Goal: Transaction & Acquisition: Purchase product/service

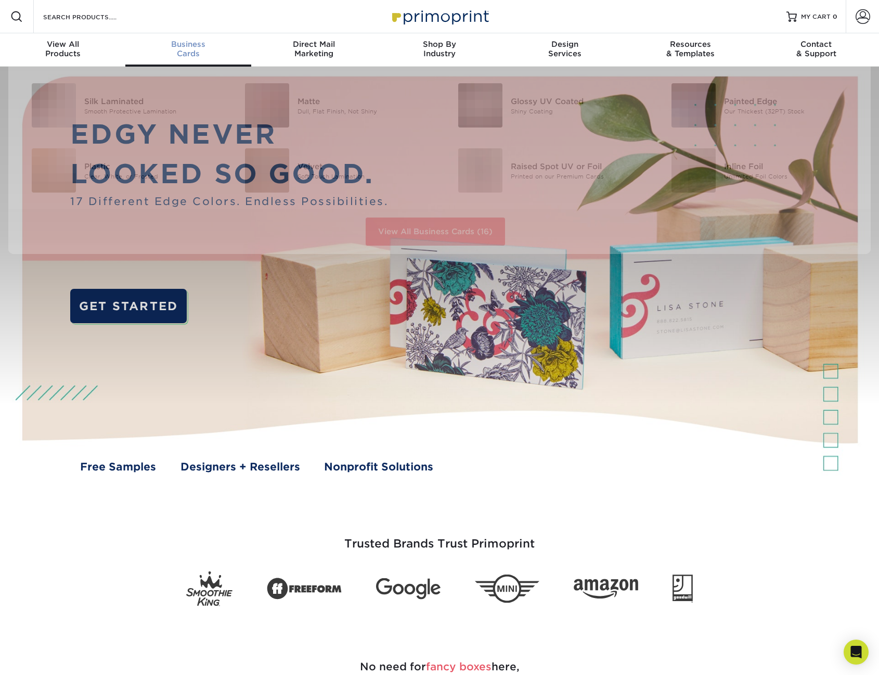
click at [191, 41] on span "Business" at bounding box center [187, 44] width 125 height 9
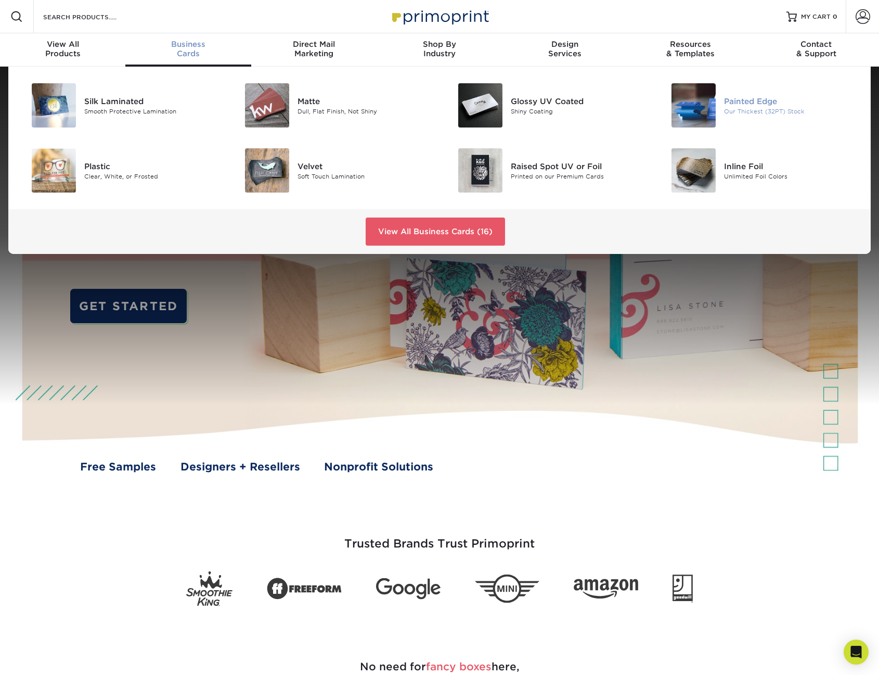
click at [687, 104] on img at bounding box center [694, 105] width 44 height 44
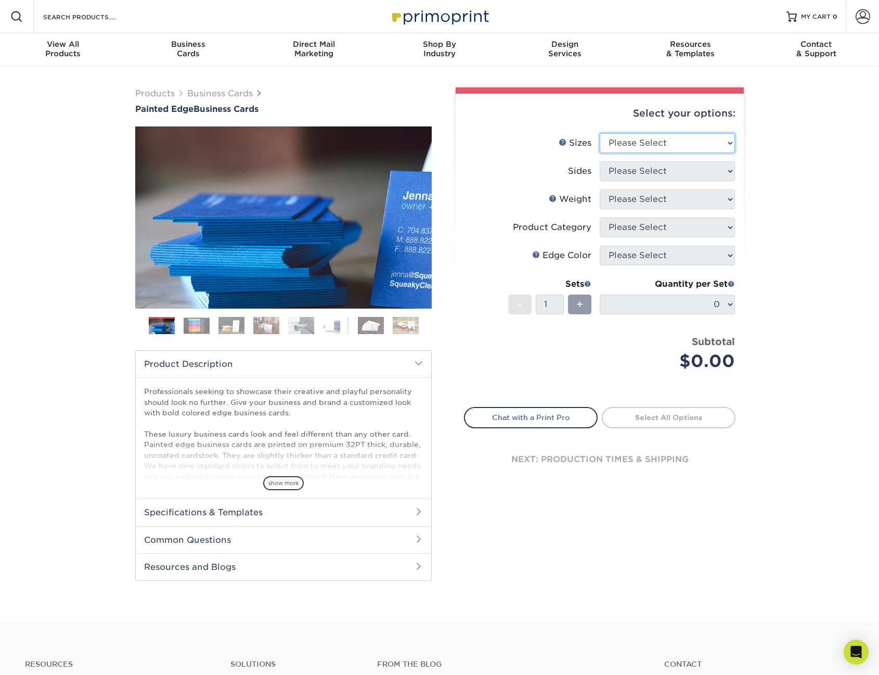
click at [634, 140] on select "Please Select 2" x 3.5" - Standard 2.125" x 3.375" - European 2.5" x 2.5" - Squ…" at bounding box center [667, 143] width 135 height 20
select select "2.00x3.50"
click at [600, 133] on select "Please Select 2" x 3.5" - Standard 2.125" x 3.375" - European 2.5" x 2.5" - Squ…" at bounding box center [667, 143] width 135 height 20
click at [640, 172] on select "Please Select Print Both Sides Print Front Only" at bounding box center [667, 171] width 135 height 20
click at [644, 144] on select "Please Select 2" x 3.5" - Standard 2.125" x 3.375" - European 2.5" x 2.5" - Squ…" at bounding box center [667, 143] width 135 height 20
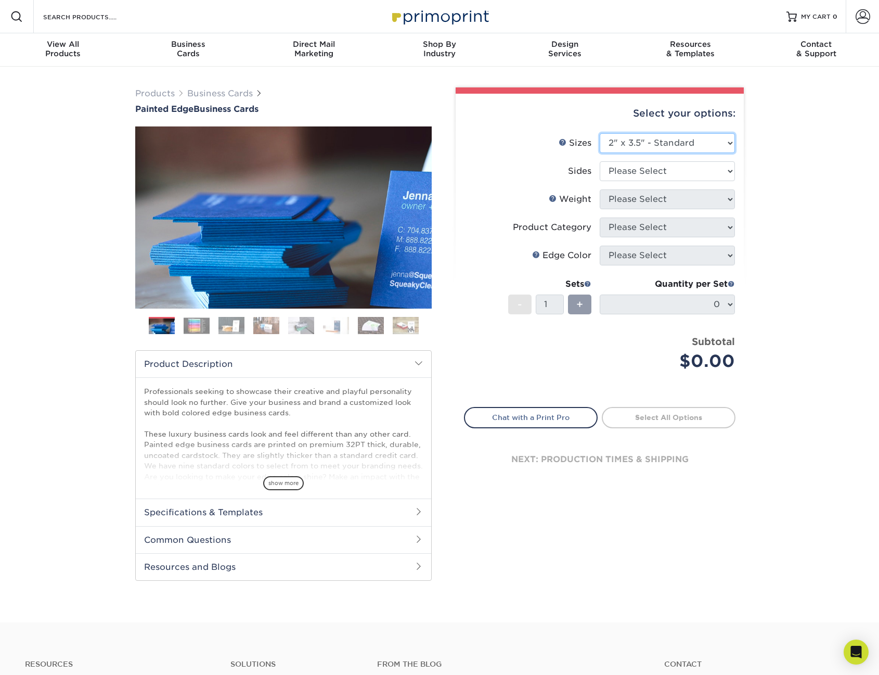
click at [644, 144] on select "Please Select 2" x 3.5" - Standard 2.125" x 3.375" - European 2.5" x 2.5" - Squ…" at bounding box center [667, 143] width 135 height 20
click at [643, 148] on select "Please Select 2" x 3.5" - Standard 2.125" x 3.375" - European 2.5" x 2.5" - Squ…" at bounding box center [667, 143] width 135 height 20
drag, startPoint x: 643, startPoint y: 148, endPoint x: 639, endPoint y: 156, distance: 8.6
click at [643, 148] on select "Please Select 2" x 3.5" - Standard 2.125" x 3.375" - European 2.5" x 2.5" - Squ…" at bounding box center [667, 143] width 135 height 20
click at [636, 174] on select "Please Select Print Both Sides Print Front Only" at bounding box center [667, 171] width 135 height 20
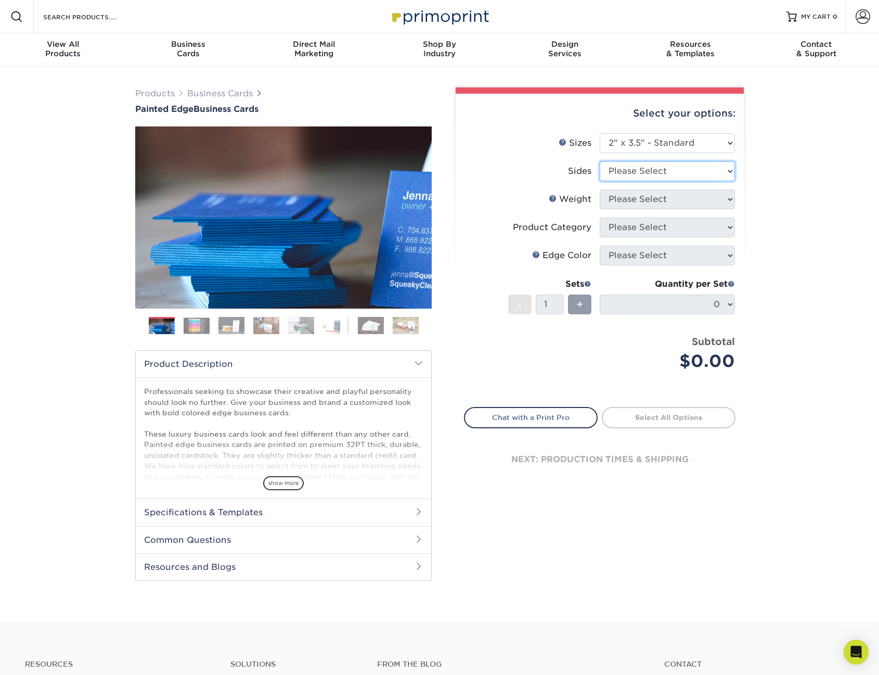
select select "13abbda7-1d64-4f25-8bb2-c179b224825d"
click at [600, 161] on select "Please Select Print Both Sides Print Front Only" at bounding box center [667, 171] width 135 height 20
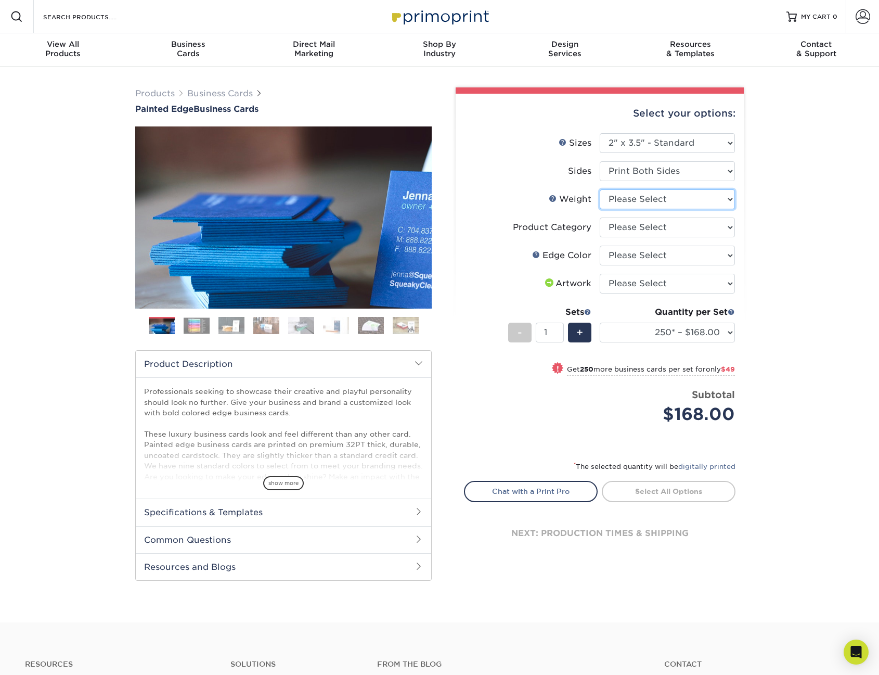
click at [639, 200] on select "Please Select 32PTUC" at bounding box center [667, 199] width 135 height 20
select select "32PTUC"
click at [600, 189] on select "Please Select 32PTUC" at bounding box center [667, 199] width 135 height 20
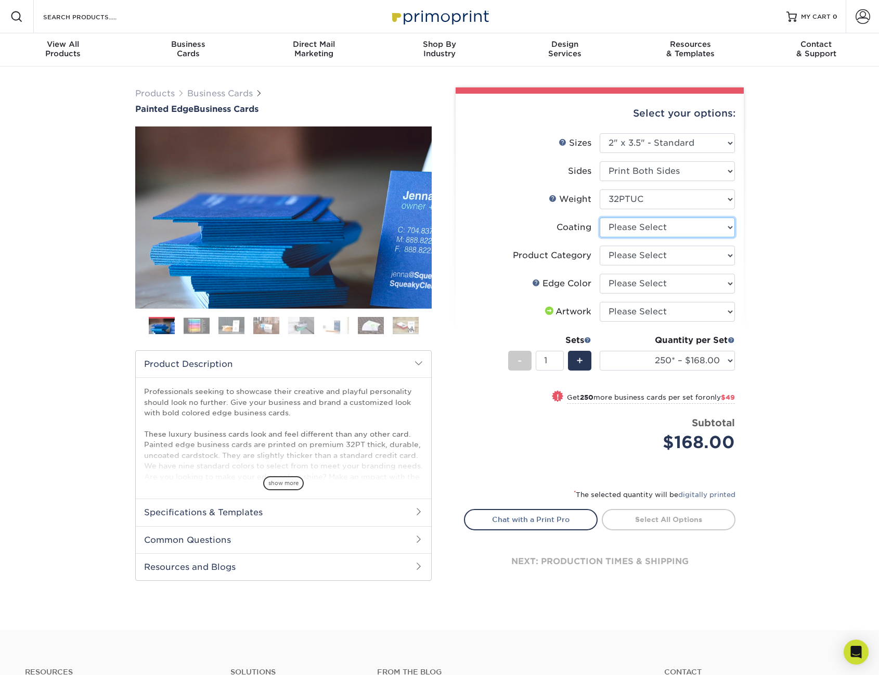
click at [632, 227] on select at bounding box center [667, 227] width 135 height 20
click at [635, 227] on select at bounding box center [667, 227] width 135 height 20
click at [600, 217] on select at bounding box center [667, 227] width 135 height 20
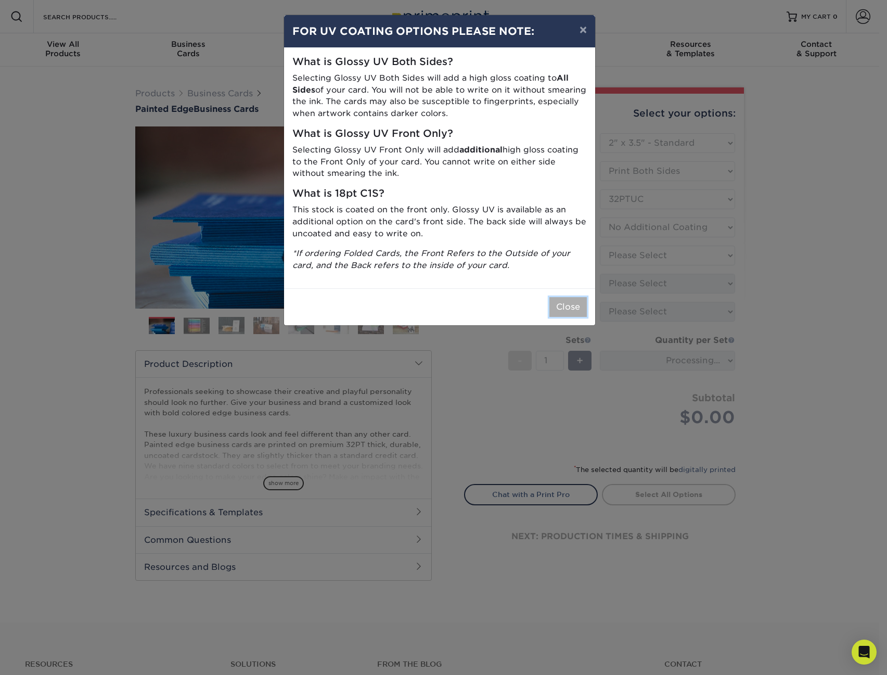
click at [560, 303] on button "Close" at bounding box center [567, 307] width 37 height 20
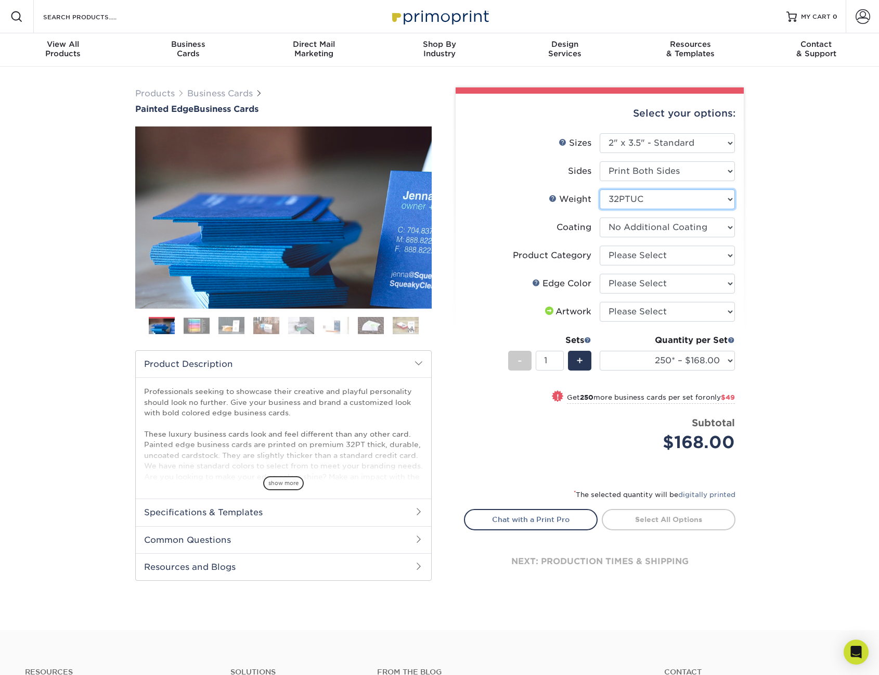
click at [632, 202] on select "Please Select 32PTUC" at bounding box center [667, 199] width 135 height 20
click at [630, 233] on select at bounding box center [667, 227] width 135 height 20
select select "-1"
click at [600, 217] on select at bounding box center [667, 227] width 135 height 20
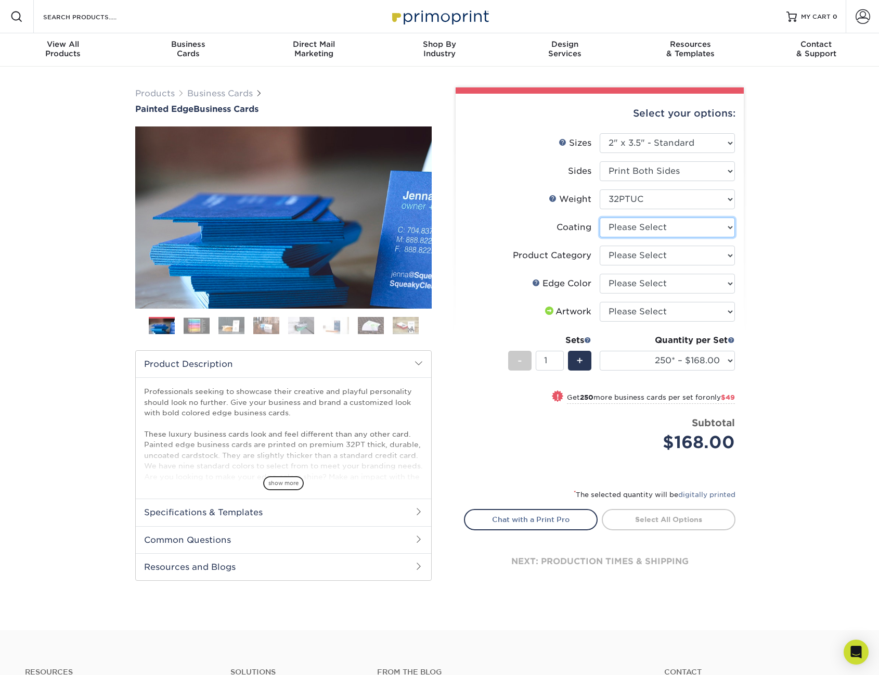
select select
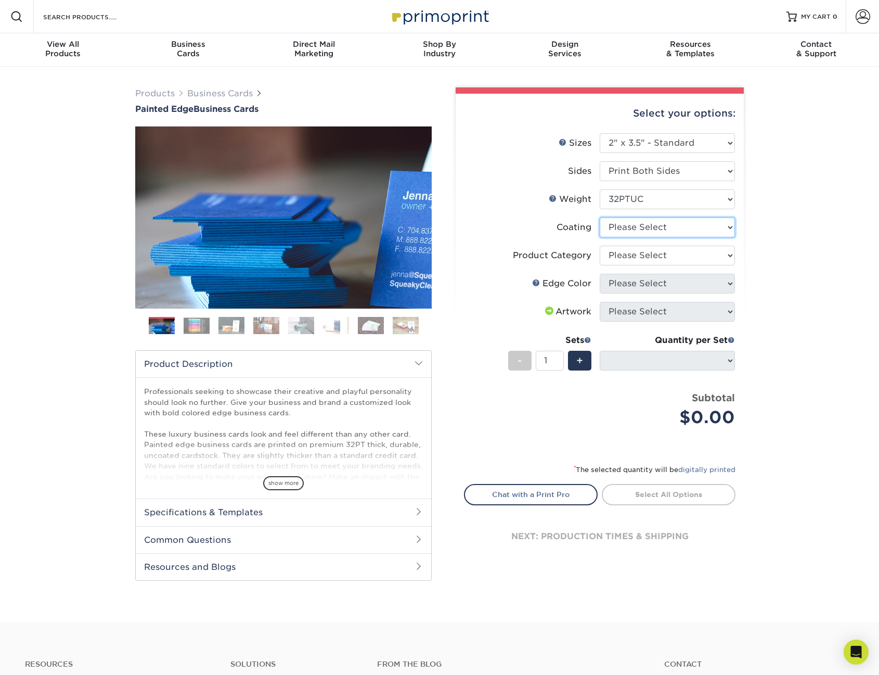
drag, startPoint x: 639, startPoint y: 227, endPoint x: 639, endPoint y: 237, distance: 9.9
click at [639, 227] on select at bounding box center [667, 227] width 135 height 20
select select "3e7618de-abca-4bda-9f97-8b9129e913d8"
click at [600, 217] on select at bounding box center [667, 227] width 135 height 20
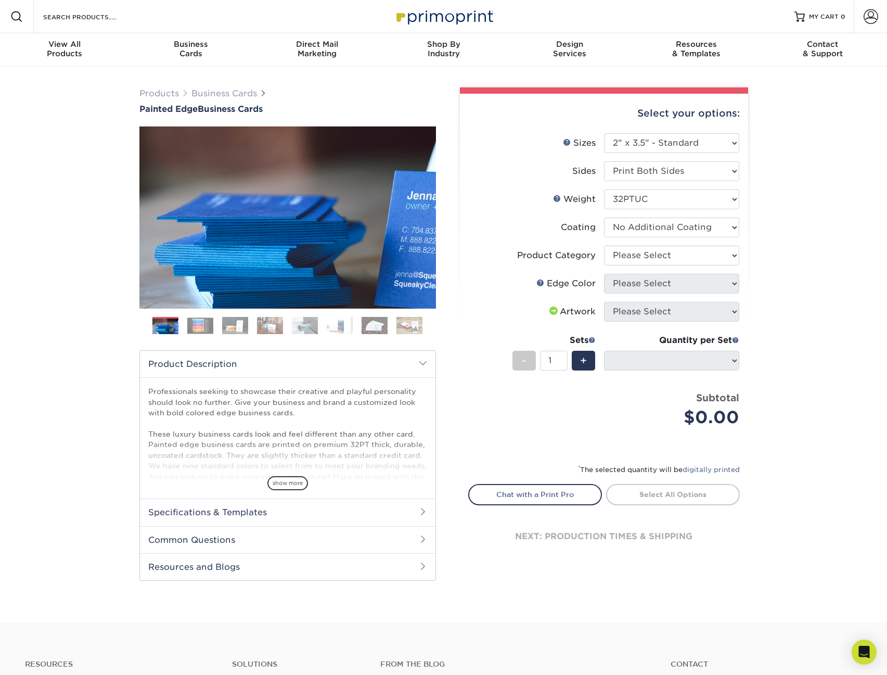
select select "-1"
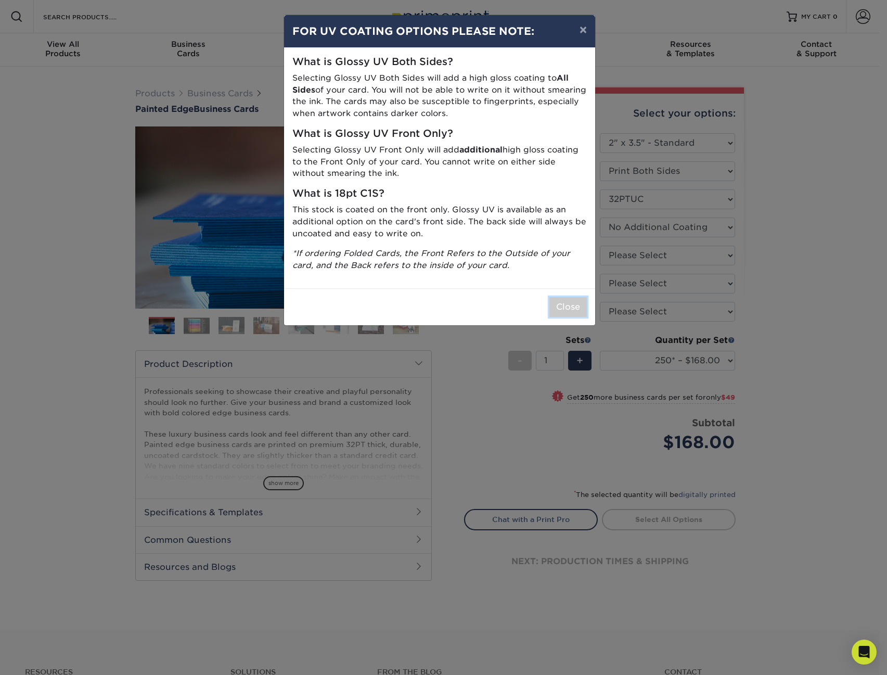
click at [567, 301] on button "Close" at bounding box center [567, 307] width 37 height 20
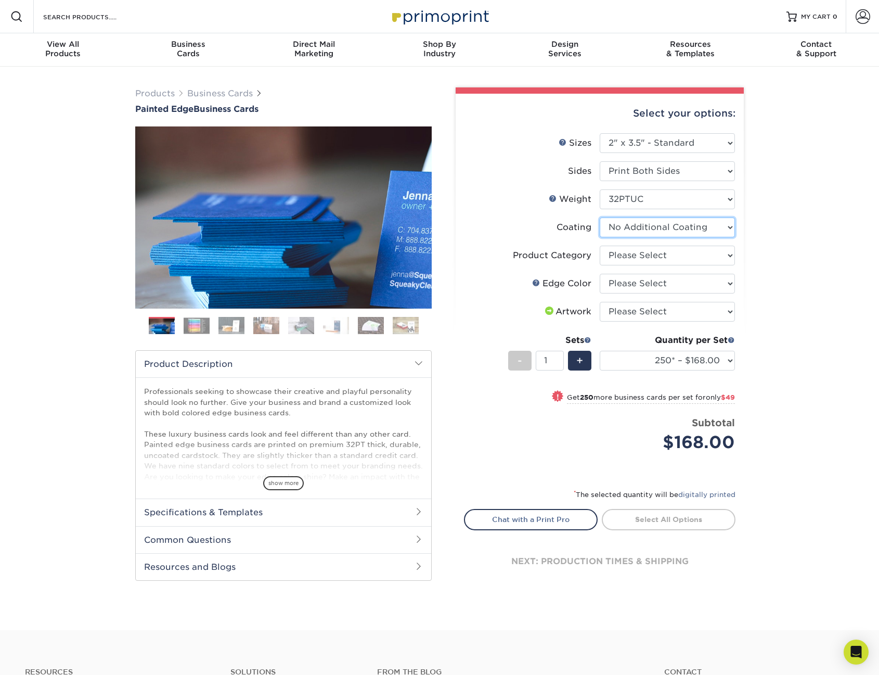
click at [660, 229] on select at bounding box center [667, 227] width 135 height 20
click at [652, 257] on select "Please Select Business Cards" at bounding box center [667, 256] width 135 height 20
select select "3b5148f1-0588-4f88-a218-97bcfdce65c1"
click at [600, 246] on select "Please Select Business Cards" at bounding box center [667, 256] width 135 height 20
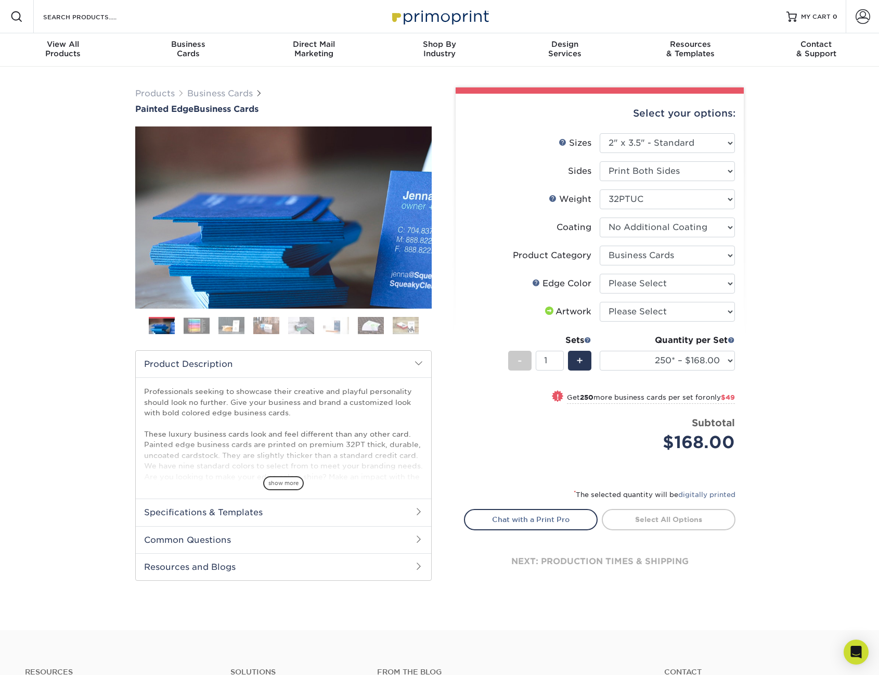
click at [647, 273] on li "Product Category Please Select Business Cards" at bounding box center [600, 260] width 271 height 28
click at [652, 283] on select "Please Select Charcoal Black Brown Blue Pearlescent Blue Pearlescent Gold Pearl…" at bounding box center [667, 284] width 135 height 20
select select "1ae850e6-61c5-45b7-a71d-f488378c5a25"
click at [600, 274] on select "Please Select Charcoal Black Brown Blue Pearlescent Blue Pearlescent Gold Pearl…" at bounding box center [667, 284] width 135 height 20
click at [643, 311] on select "Please Select I will upload files I need a design - $100" at bounding box center [667, 312] width 135 height 20
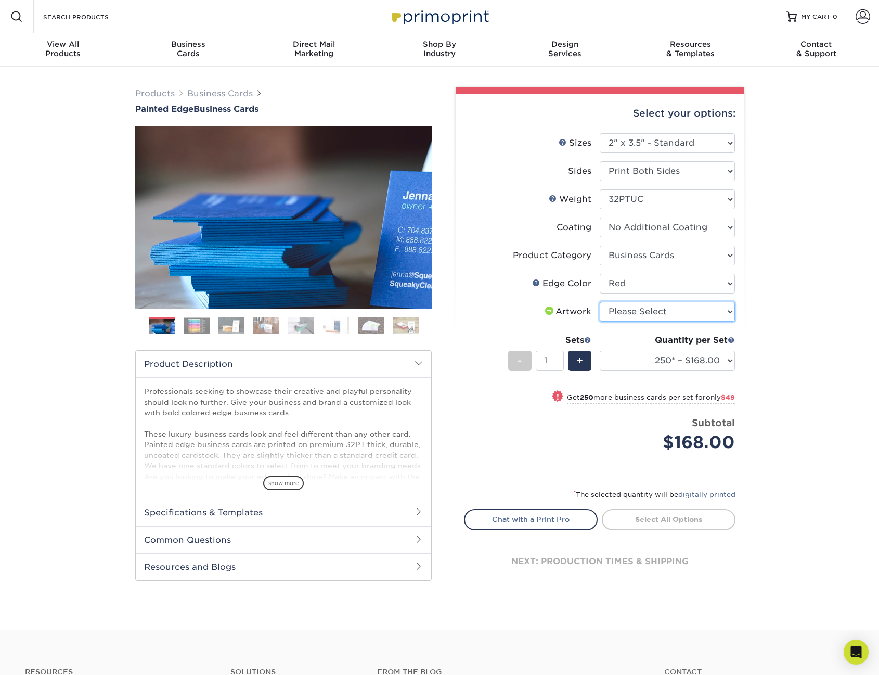
select select "upload"
click at [600, 302] on select "Please Select I will upload files I need a design - $100" at bounding box center [667, 312] width 135 height 20
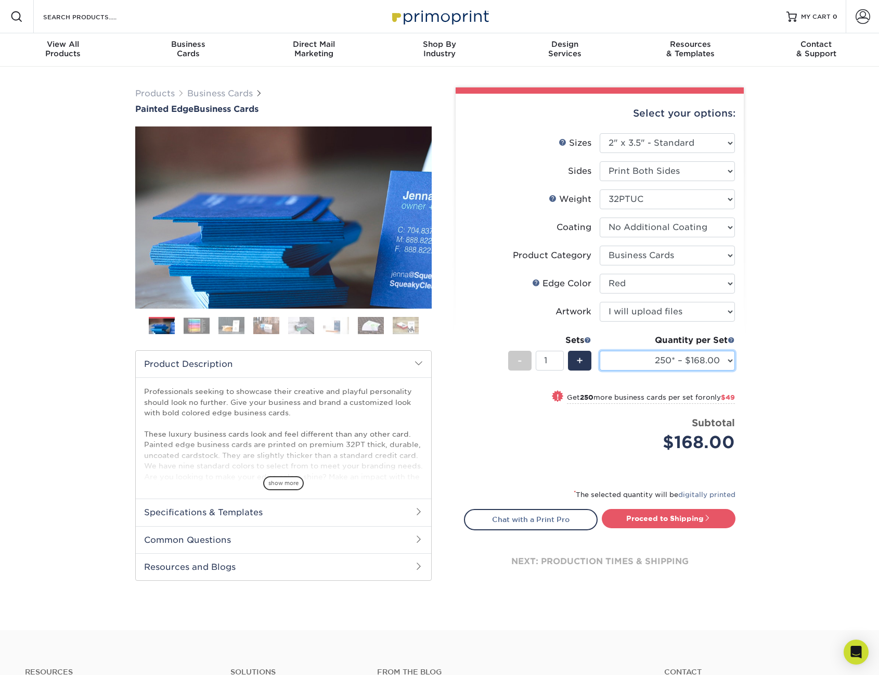
click at [640, 361] on select "250* – $168.00 500* – $217.00 1000* – $339.00" at bounding box center [667, 361] width 135 height 20
